Goal: Information Seeking & Learning: Learn about a topic

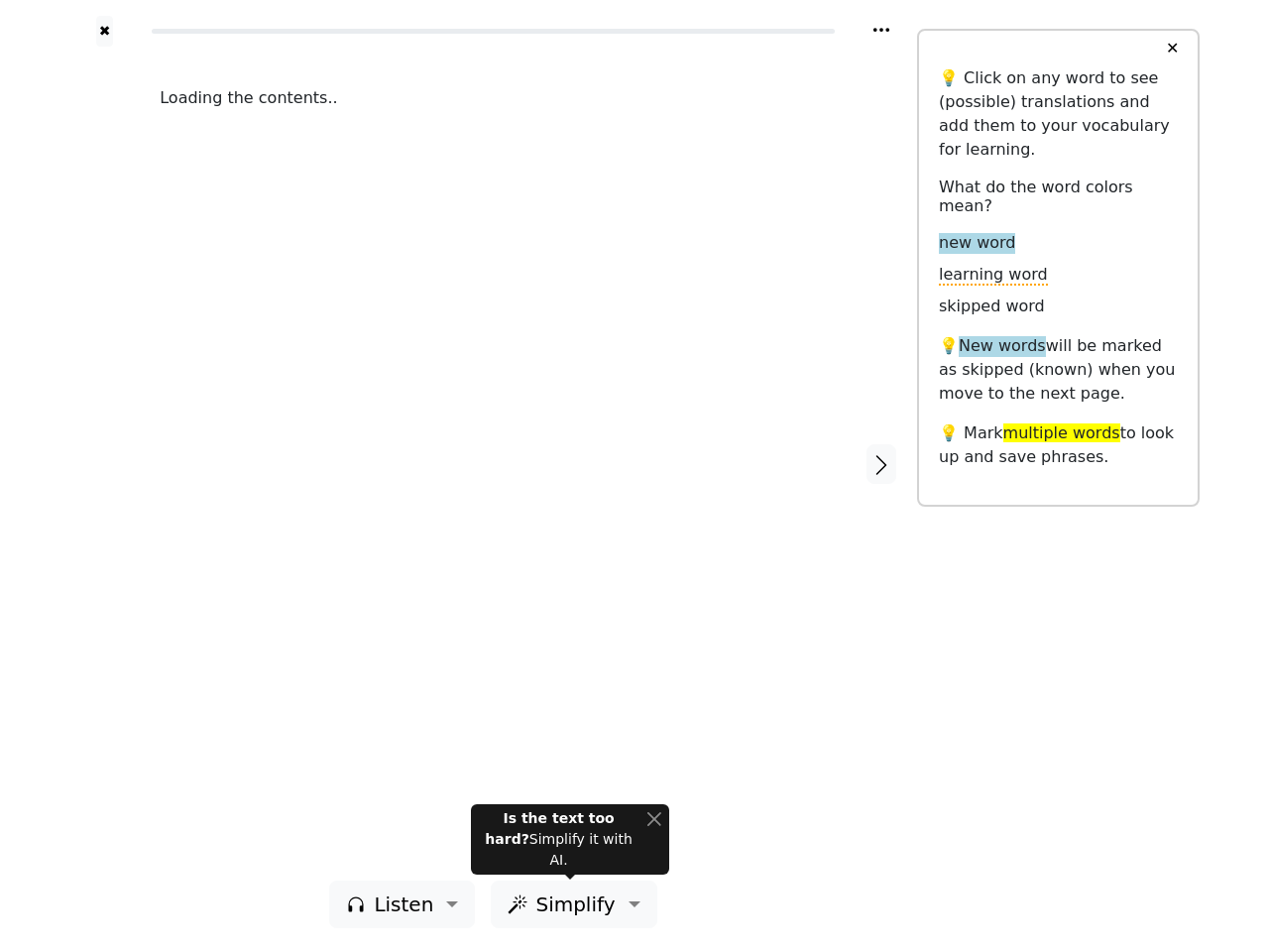
click at [634, 476] on div "Loading the contents.." at bounding box center [493, 463] width 707 height 833
click at [882, 30] on icon at bounding box center [882, 30] width 16 height 4
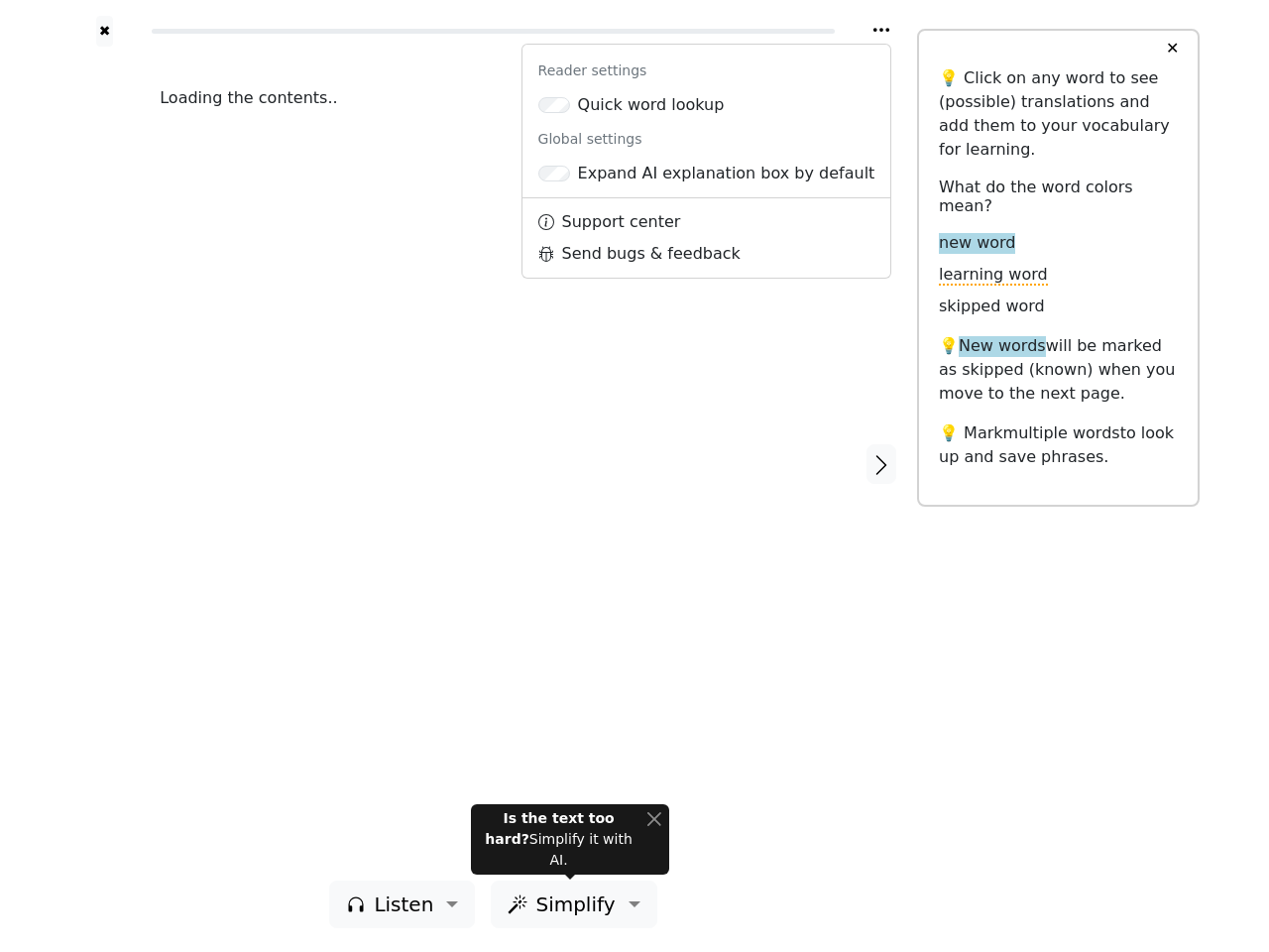
click at [105, 463] on div at bounding box center [105, 463] width 71 height 833
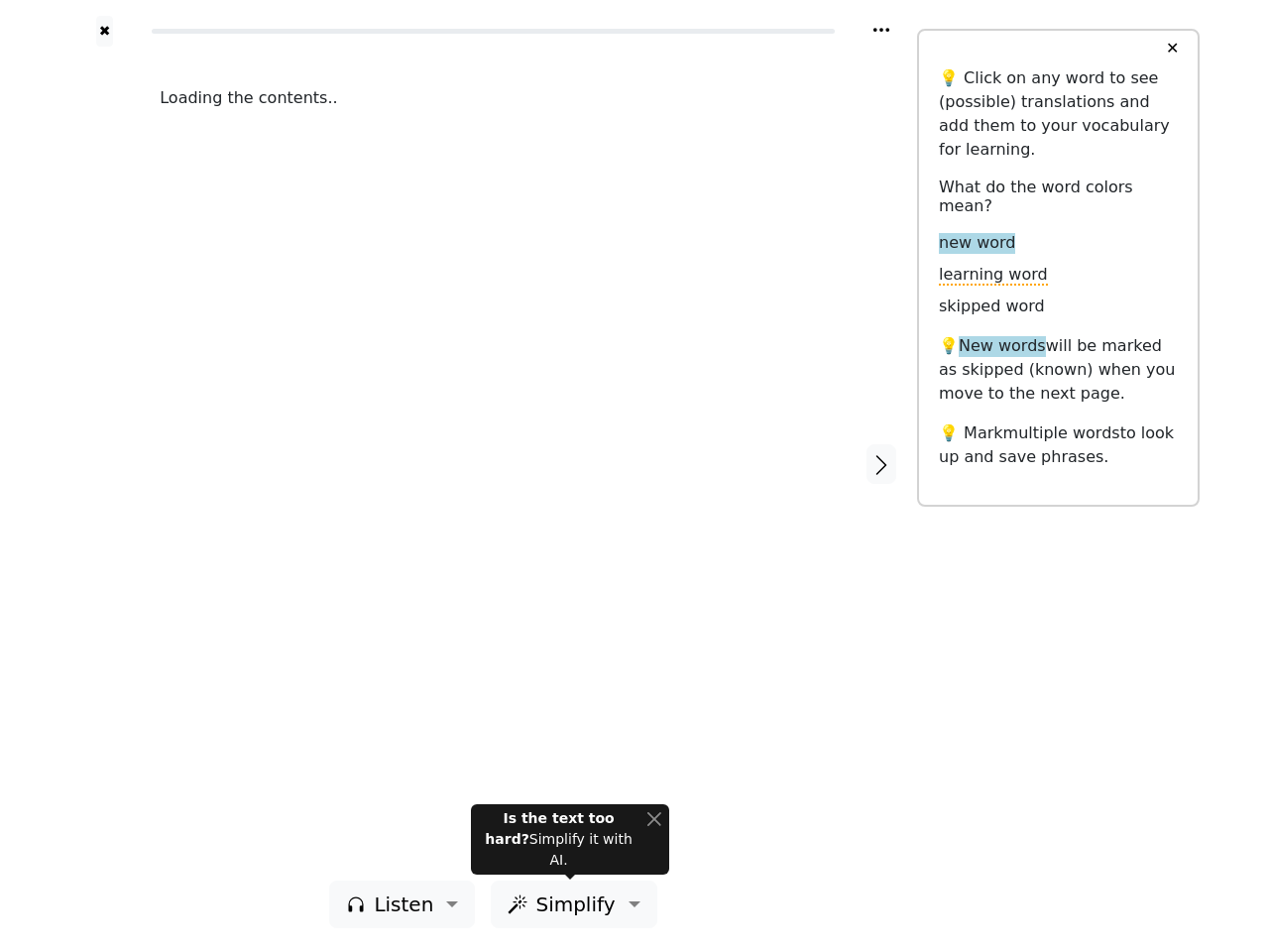
click at [493, 463] on div "Loading the contents.." at bounding box center [493, 463] width 707 height 833
click at [882, 464] on icon "button" at bounding box center [882, 465] width 24 height 24
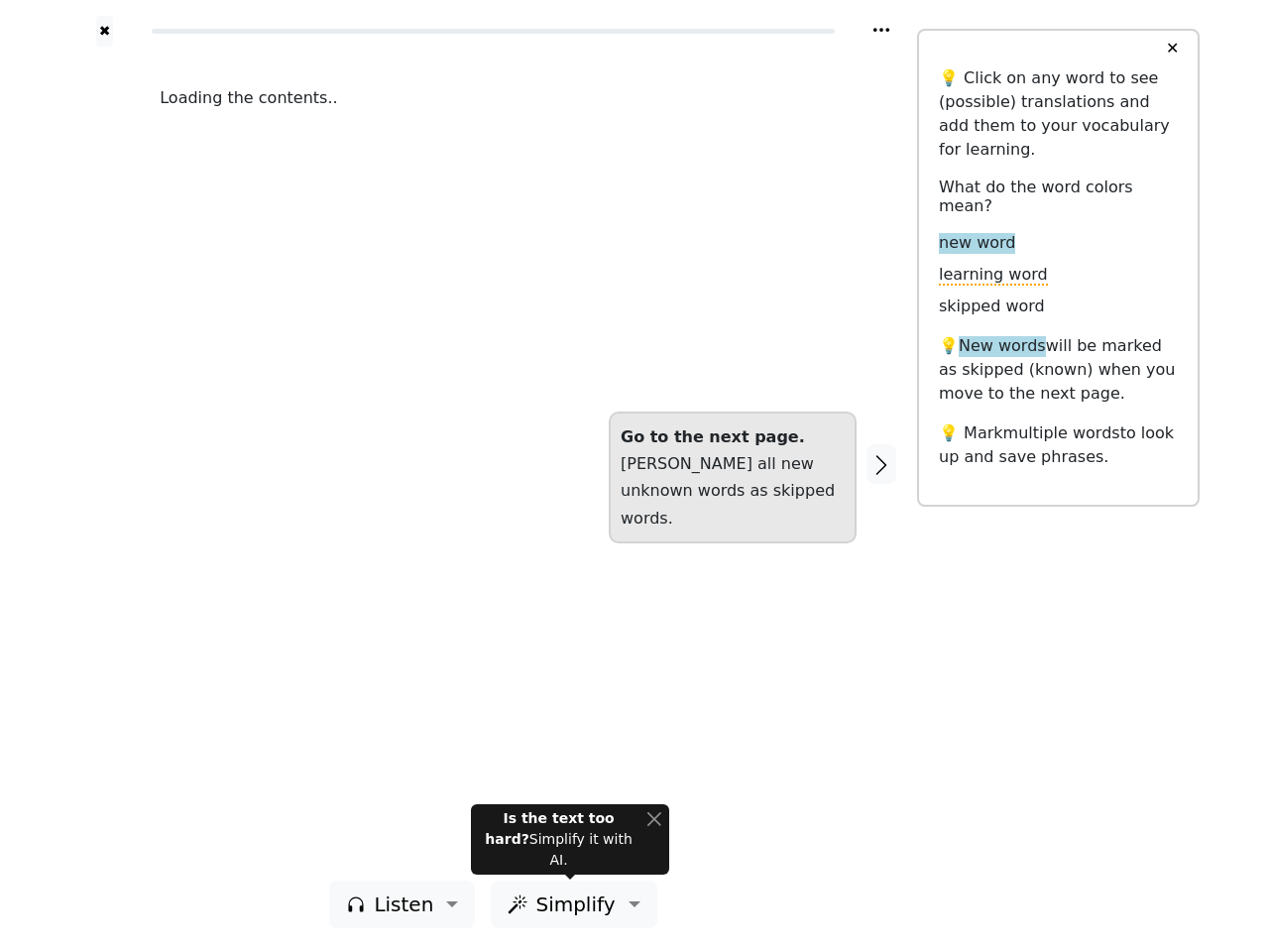
click at [407, 904] on span "Listen" at bounding box center [403, 904] width 60 height 30
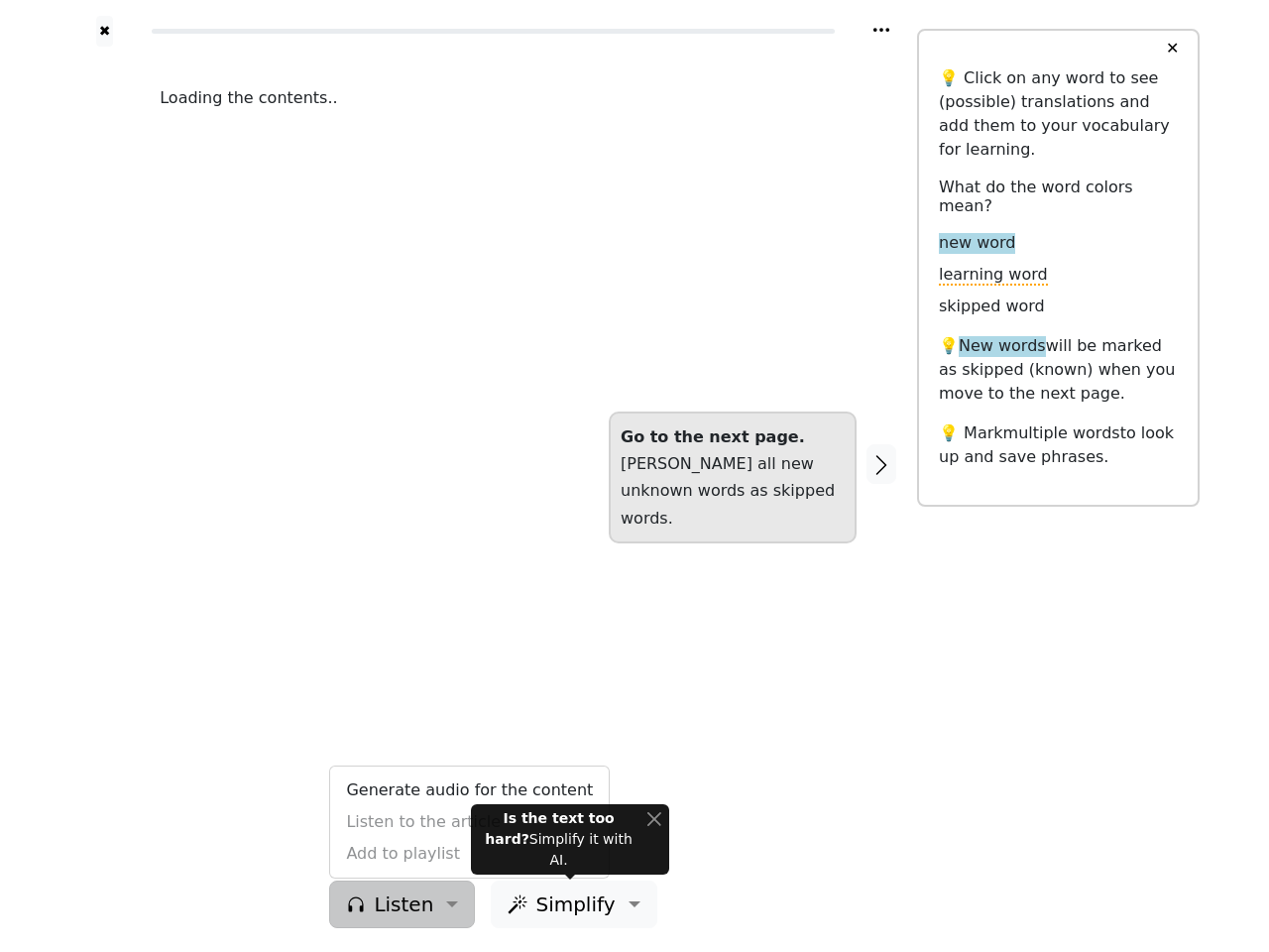
click at [433, 904] on span "Simplify" at bounding box center [403, 904] width 60 height 30
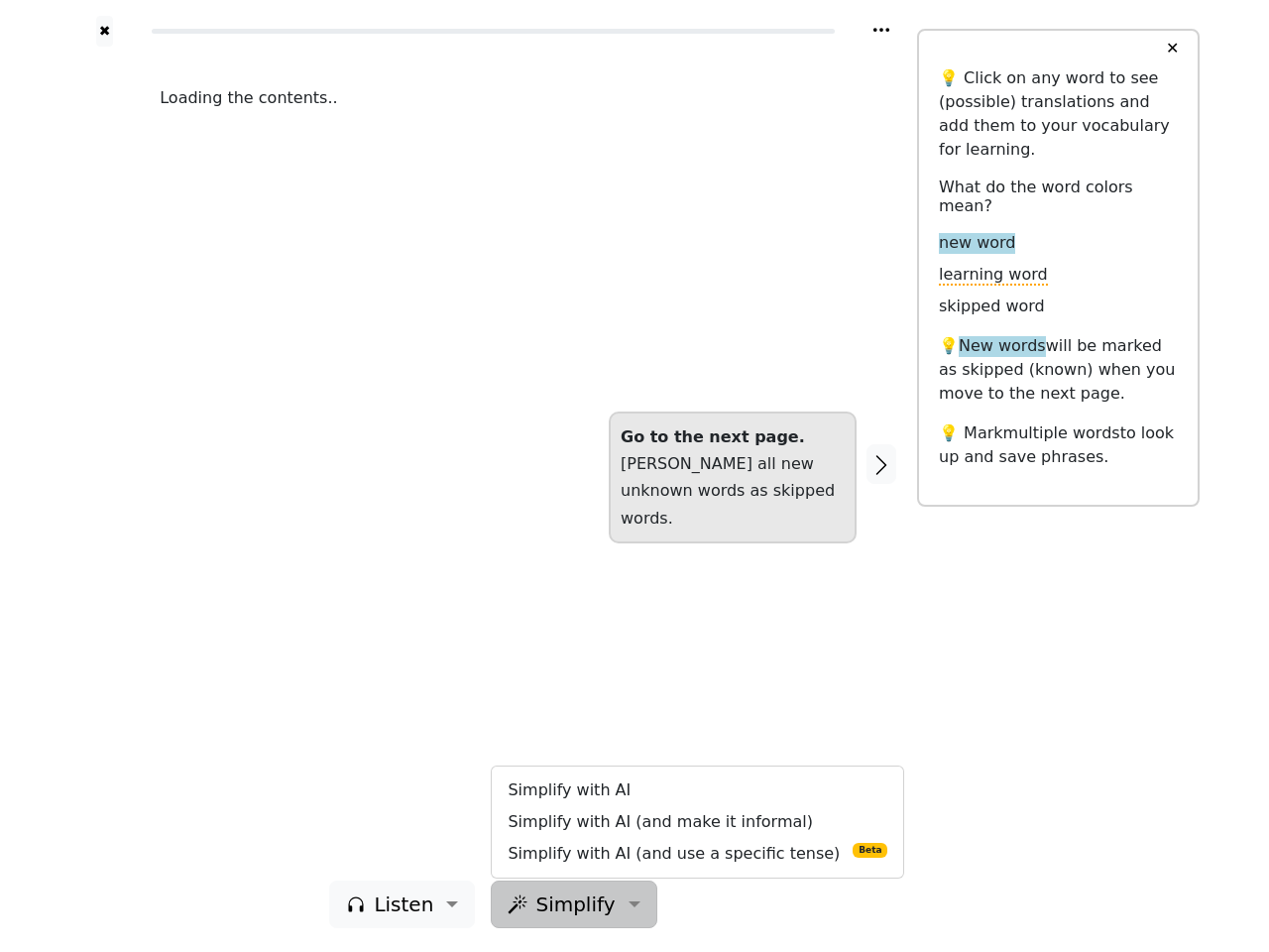
click at [1172, 49] on button "✕" at bounding box center [1172, 49] width 37 height 36
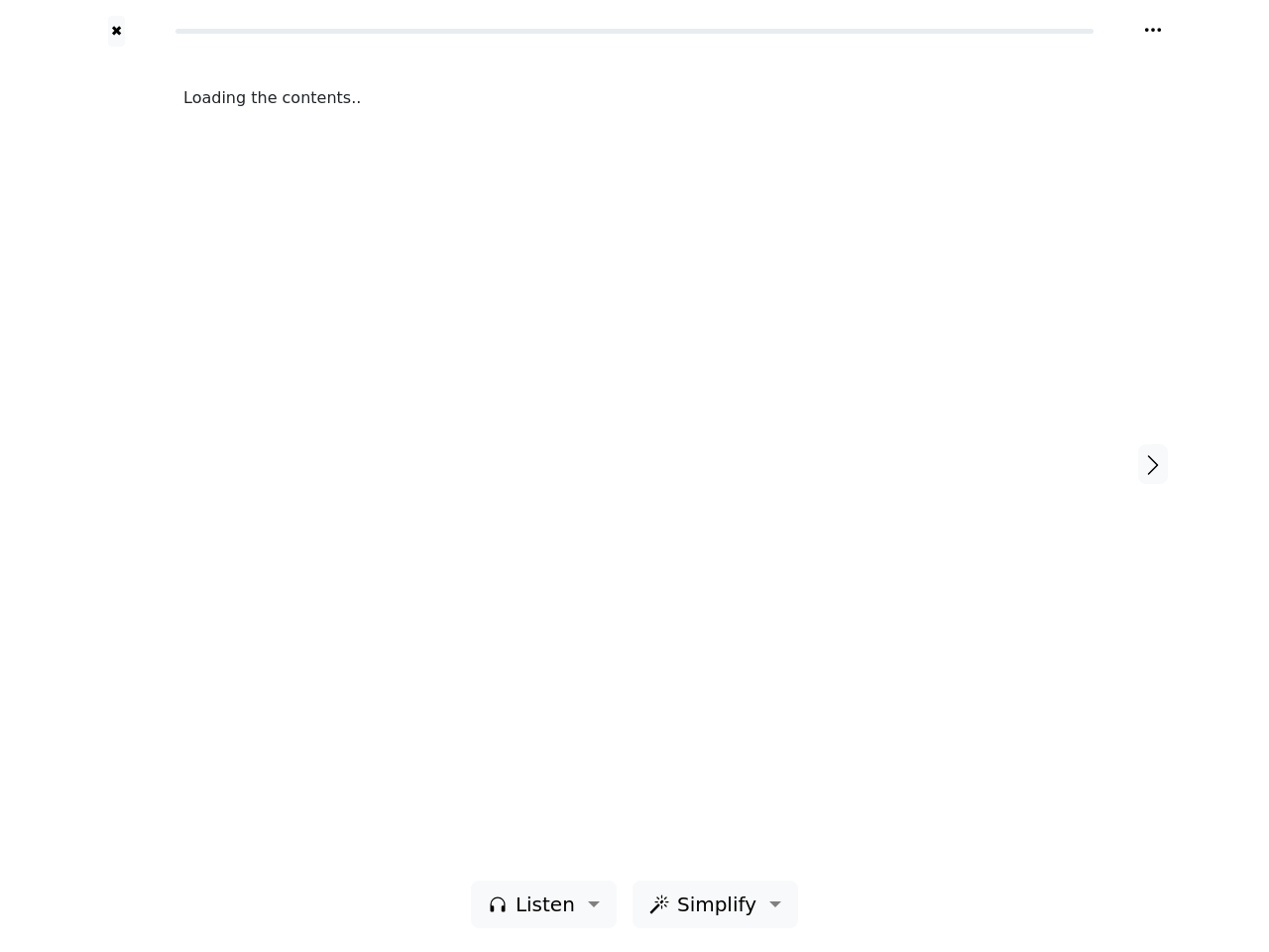
click at [570, 849] on div "Loading the contents.." at bounding box center [634, 463] width 942 height 833
